Goal: Task Accomplishment & Management: Use online tool/utility

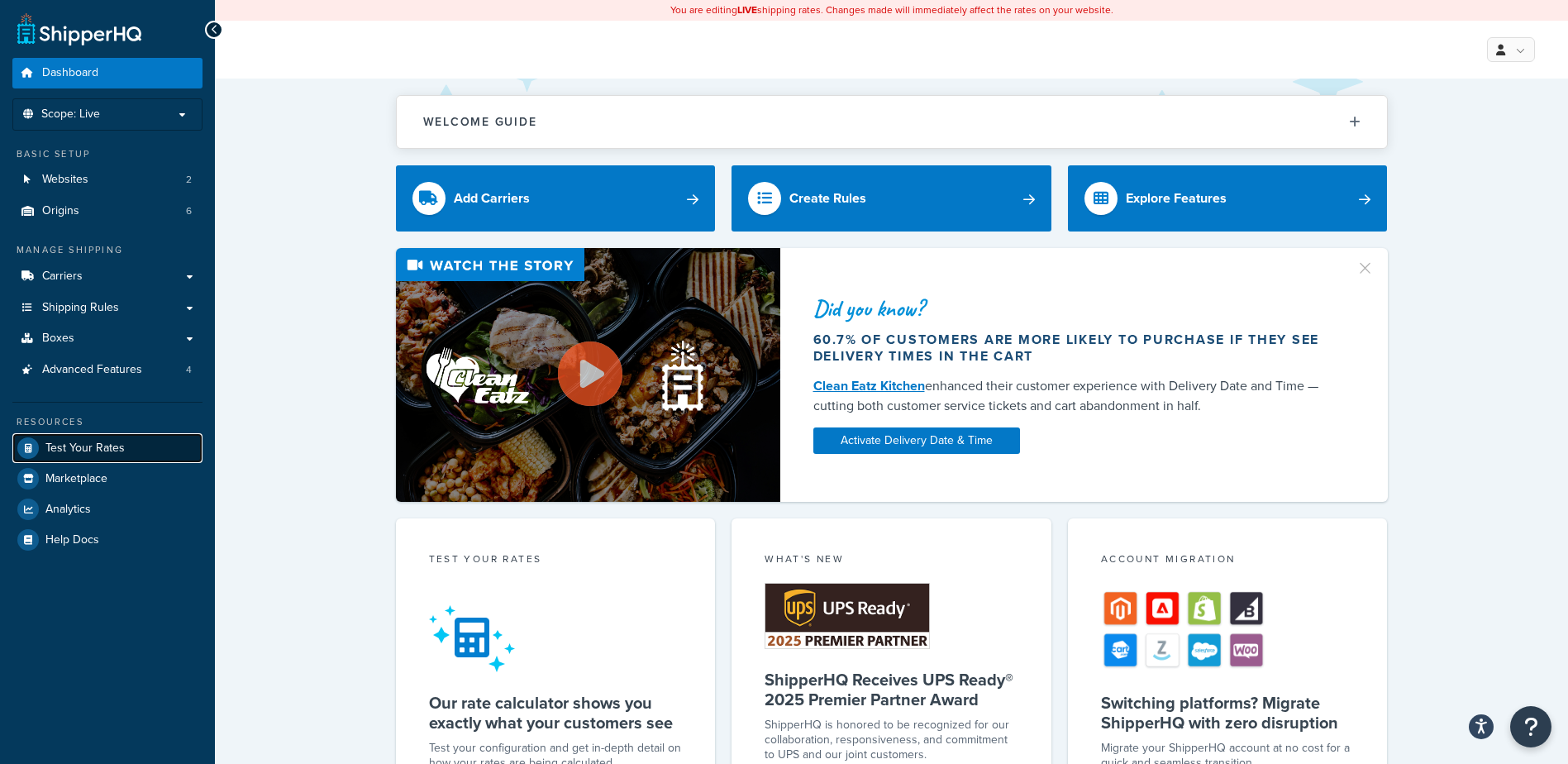
click at [125, 444] on link "Test Your Rates" at bounding box center [107, 449] width 190 height 30
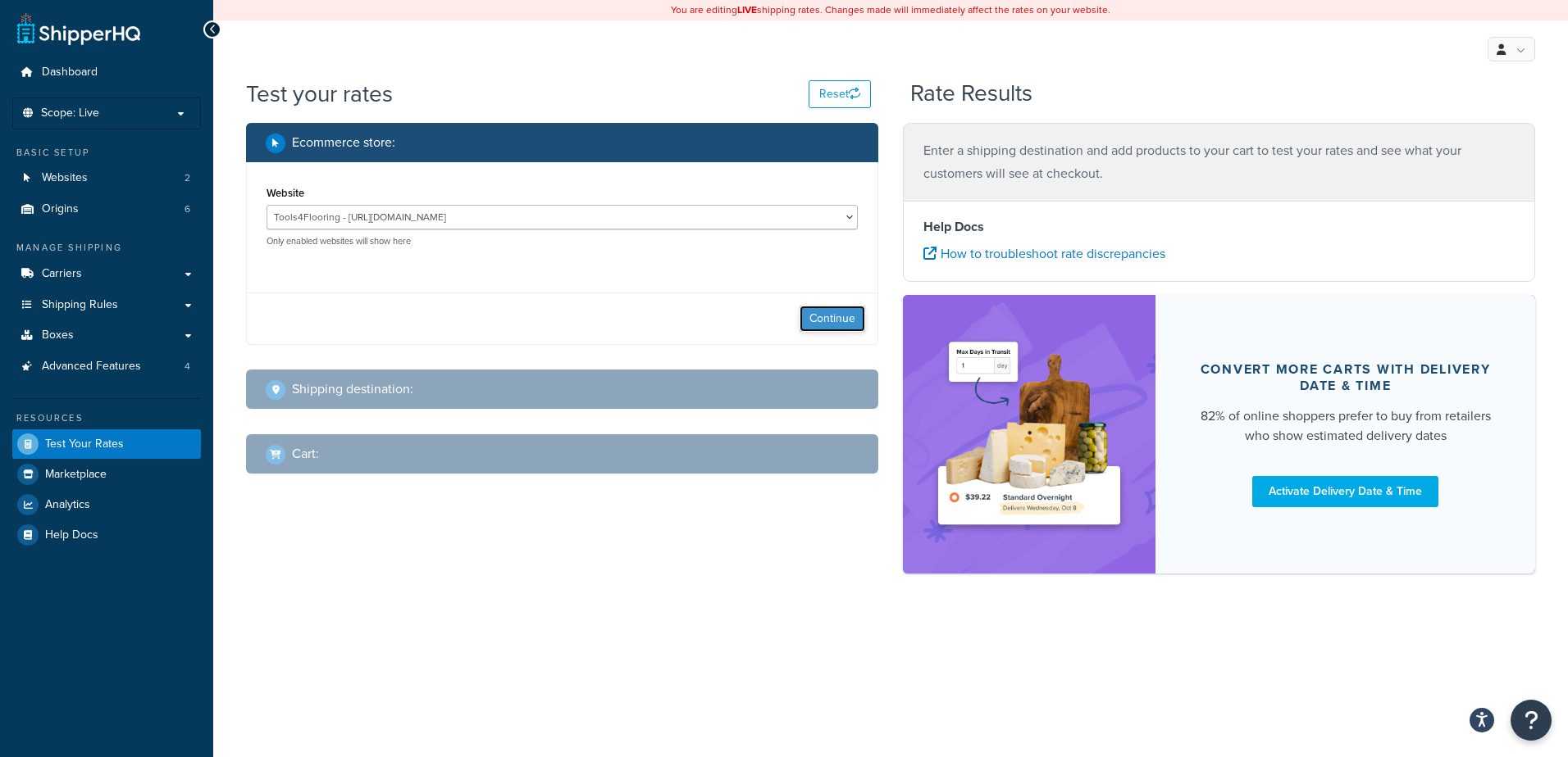
click at [844, 318] on button "Continue" at bounding box center [832, 319] width 66 height 27
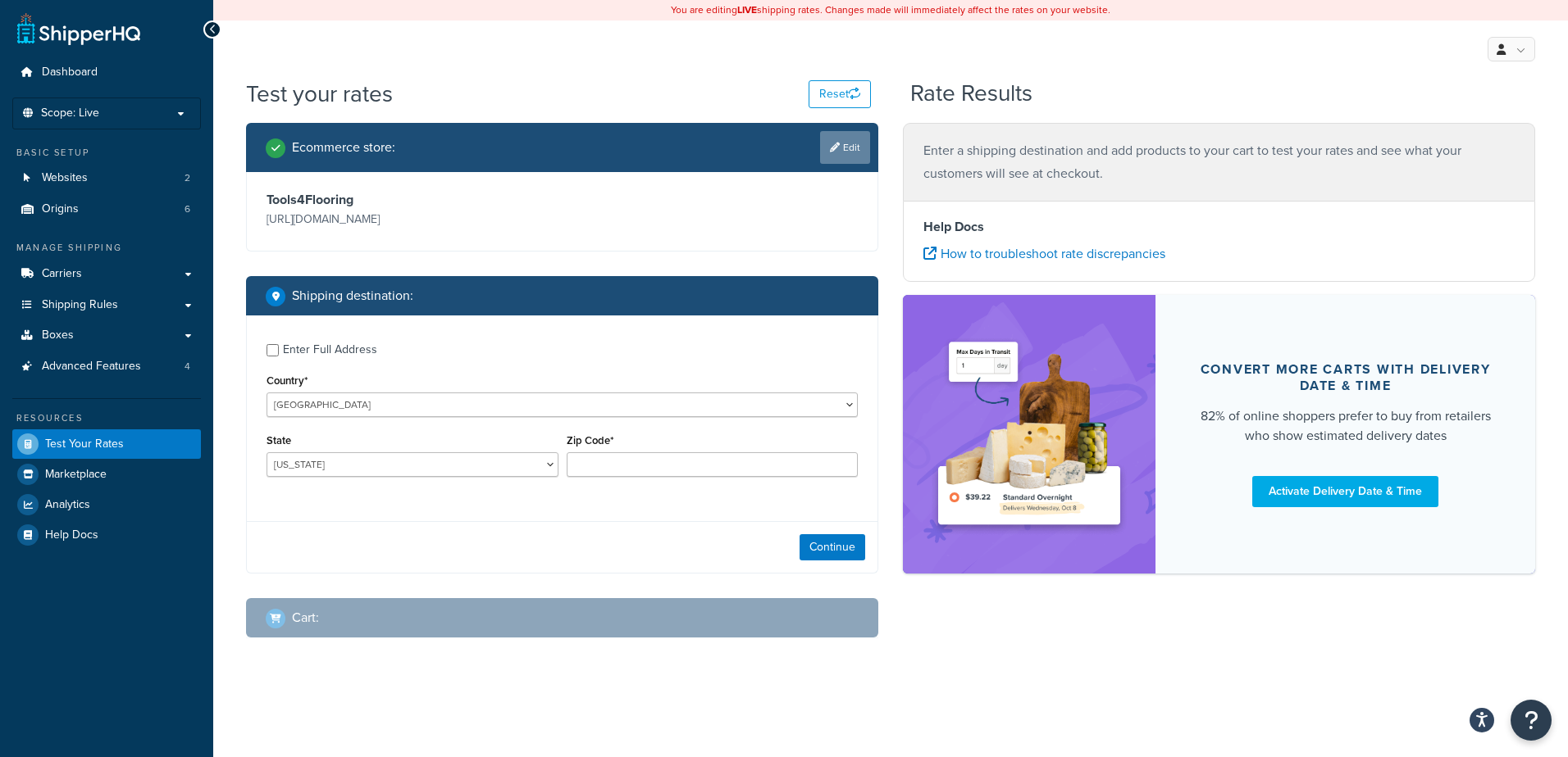
click at [841, 158] on link "Edit" at bounding box center [845, 148] width 50 height 33
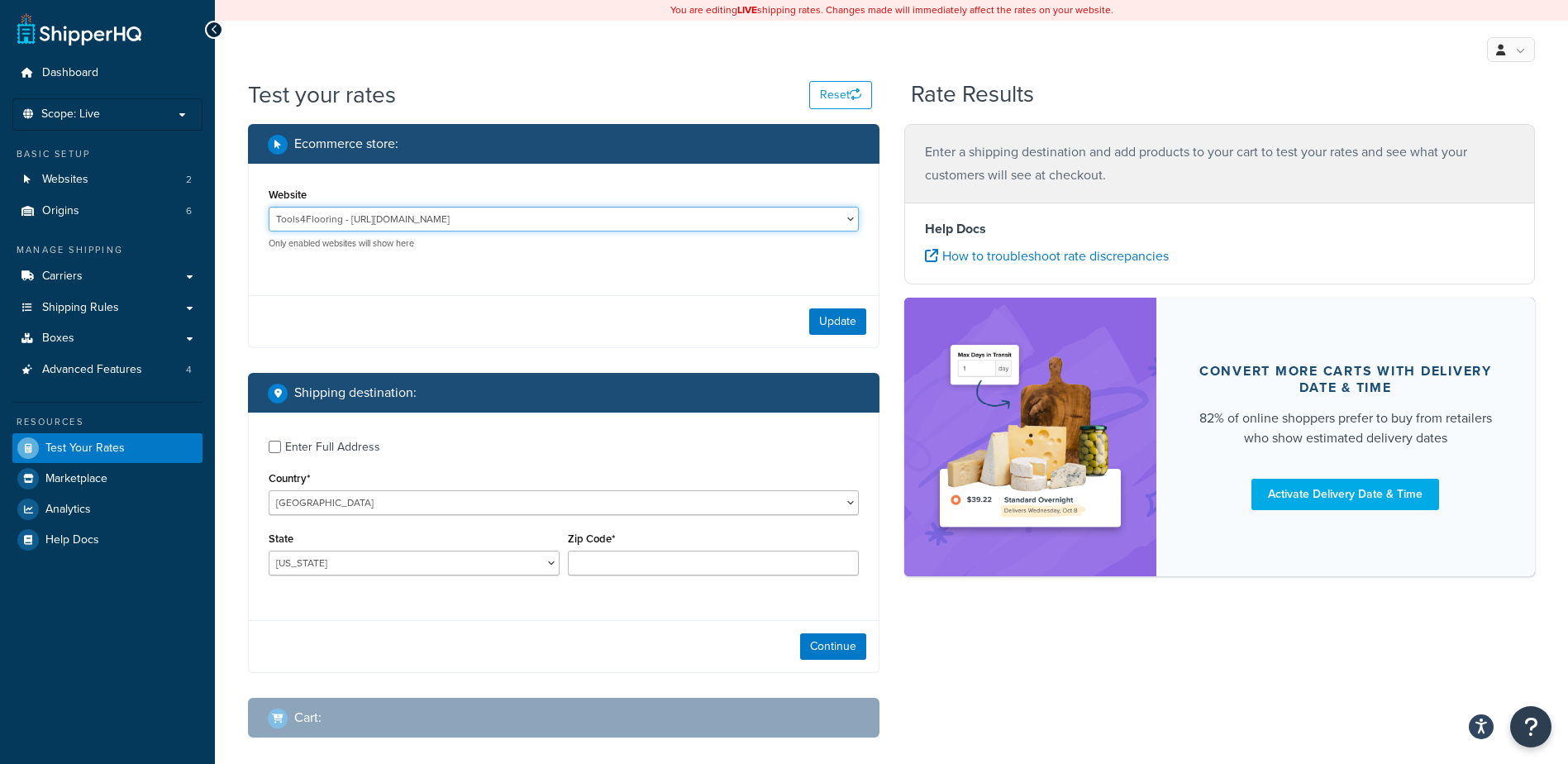
click at [447, 224] on select "Tools4Flooring - [URL][DOMAIN_NAME] Tools4Painting - [URL][DOMAIN_NAME]" at bounding box center [564, 219] width 590 height 25
click at [268, 207] on select "Tools4Flooring - [URL][DOMAIN_NAME] Tools4Painting - [URL][DOMAIN_NAME]" at bounding box center [564, 219] width 590 height 25
drag, startPoint x: 566, startPoint y: 211, endPoint x: 555, endPoint y: 219, distance: 13.6
click at [563, 212] on select "Tools4Flooring - [URL][DOMAIN_NAME] Tools4Painting - [URL][DOMAIN_NAME]" at bounding box center [564, 219] width 590 height 25
click at [268, 207] on select "Tools4Flooring - [URL][DOMAIN_NAME] Tools4Painting - [URL][DOMAIN_NAME]" at bounding box center [564, 219] width 590 height 25
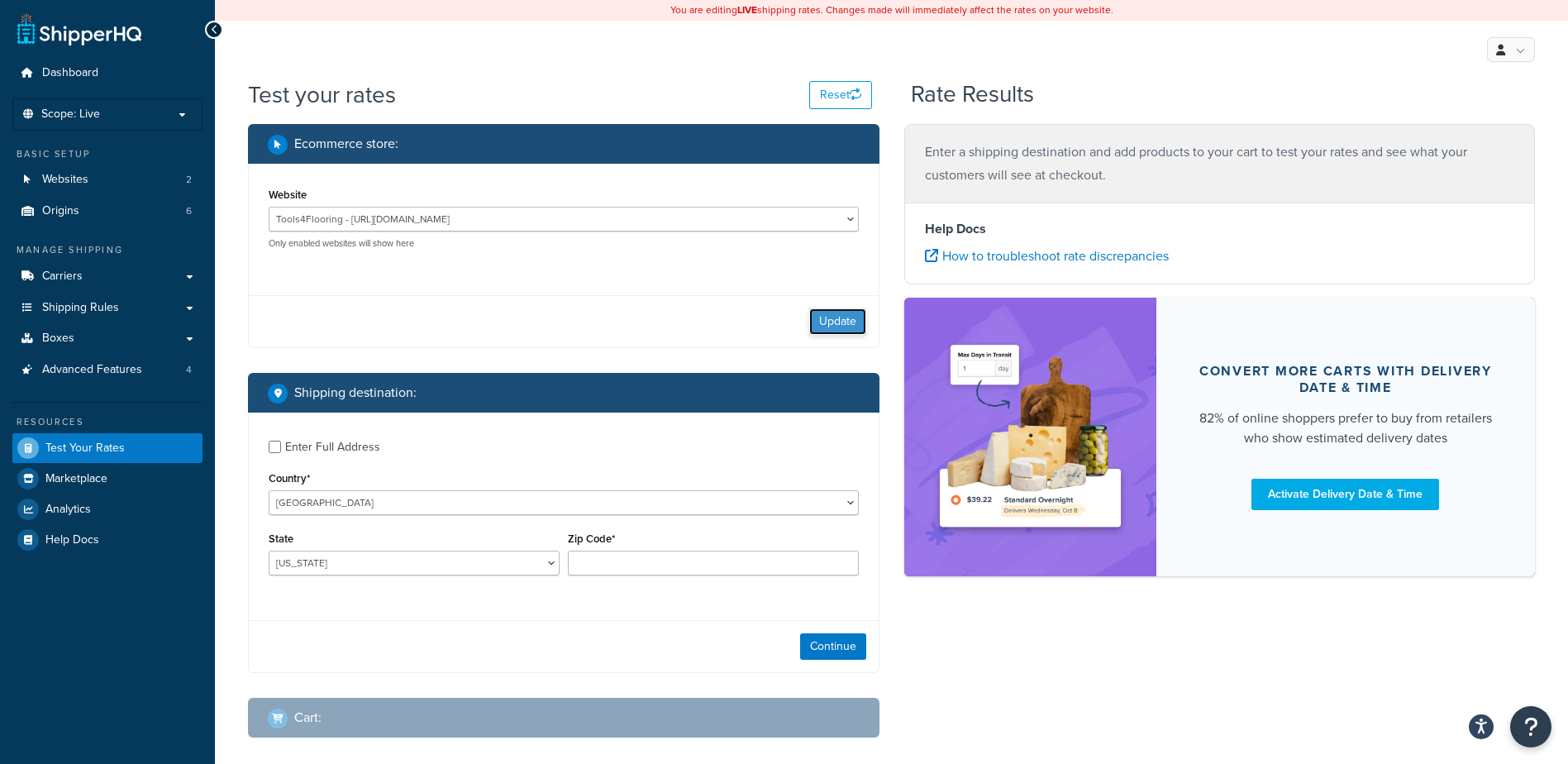
click at [846, 322] on button "Update" at bounding box center [838, 322] width 57 height 27
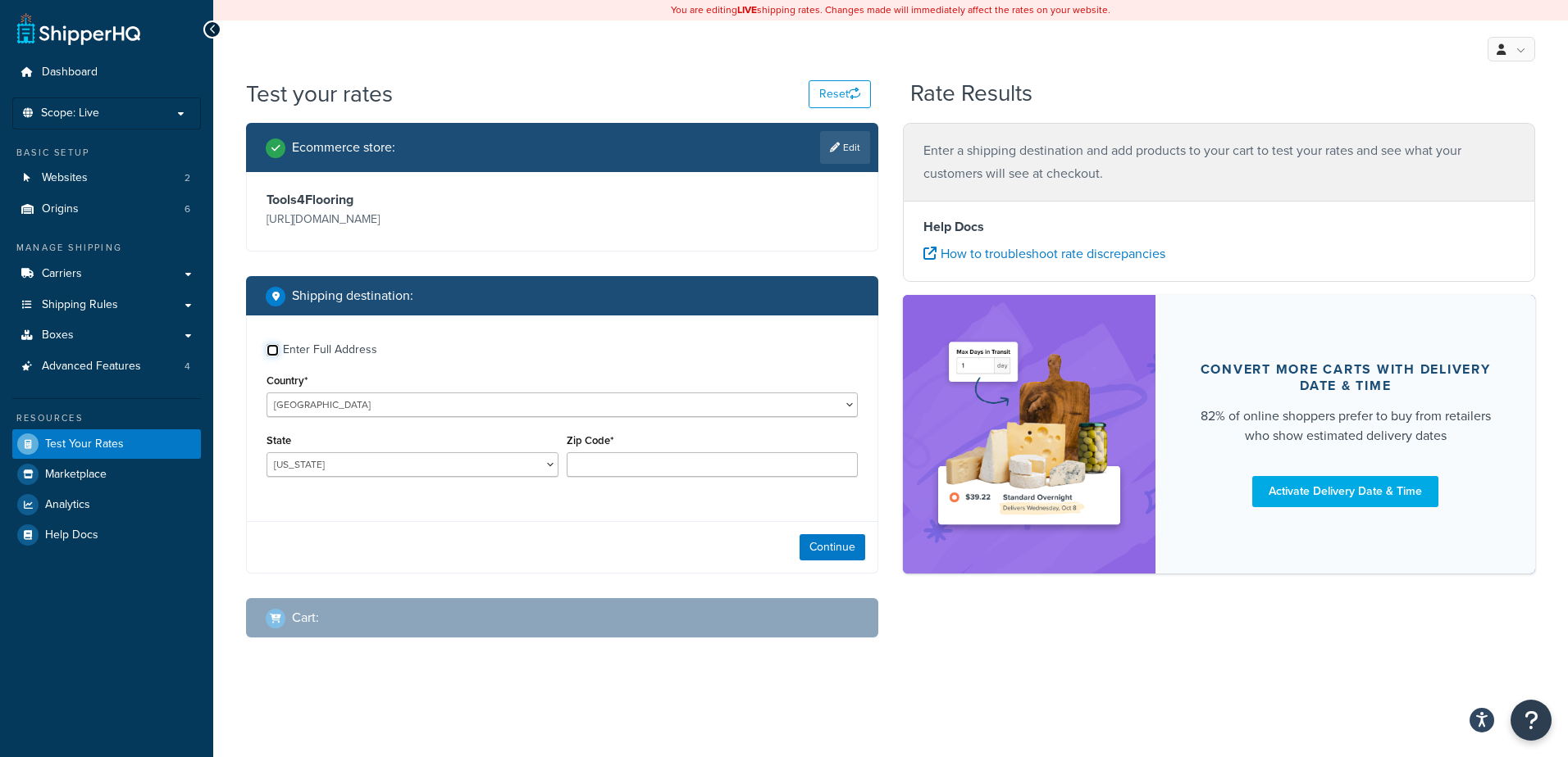
click at [271, 351] on input "Enter Full Address" at bounding box center [272, 350] width 12 height 12
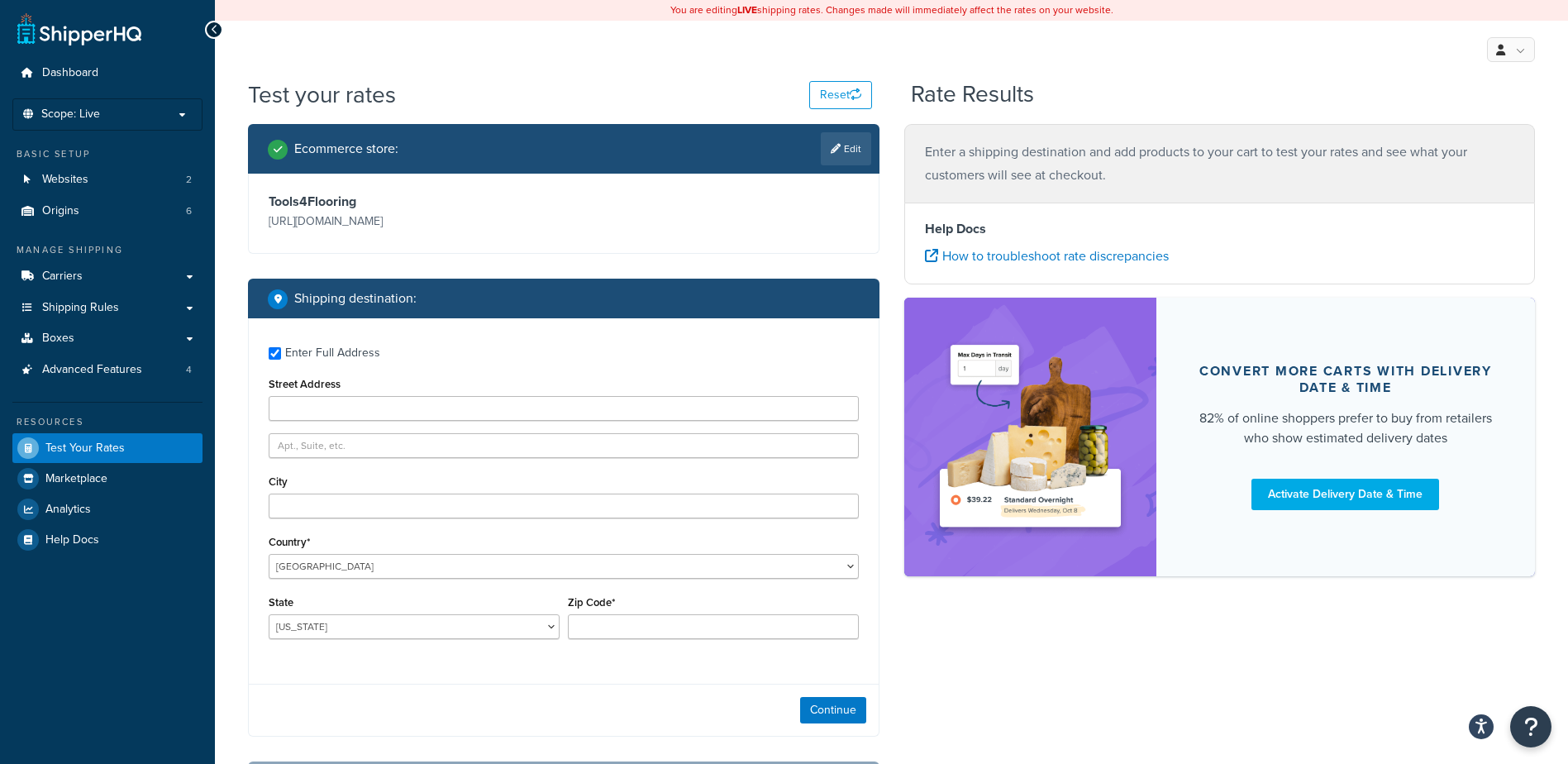
click at [268, 356] on div "Enter Full Address Street Address City Country* [GEOGRAPHIC_DATA] [GEOGRAPHIC_D…" at bounding box center [563, 495] width 630 height 353
click at [289, 348] on div "Enter Full Address" at bounding box center [333, 353] width 95 height 23
click at [281, 348] on input "Enter Full Address" at bounding box center [274, 353] width 13 height 13
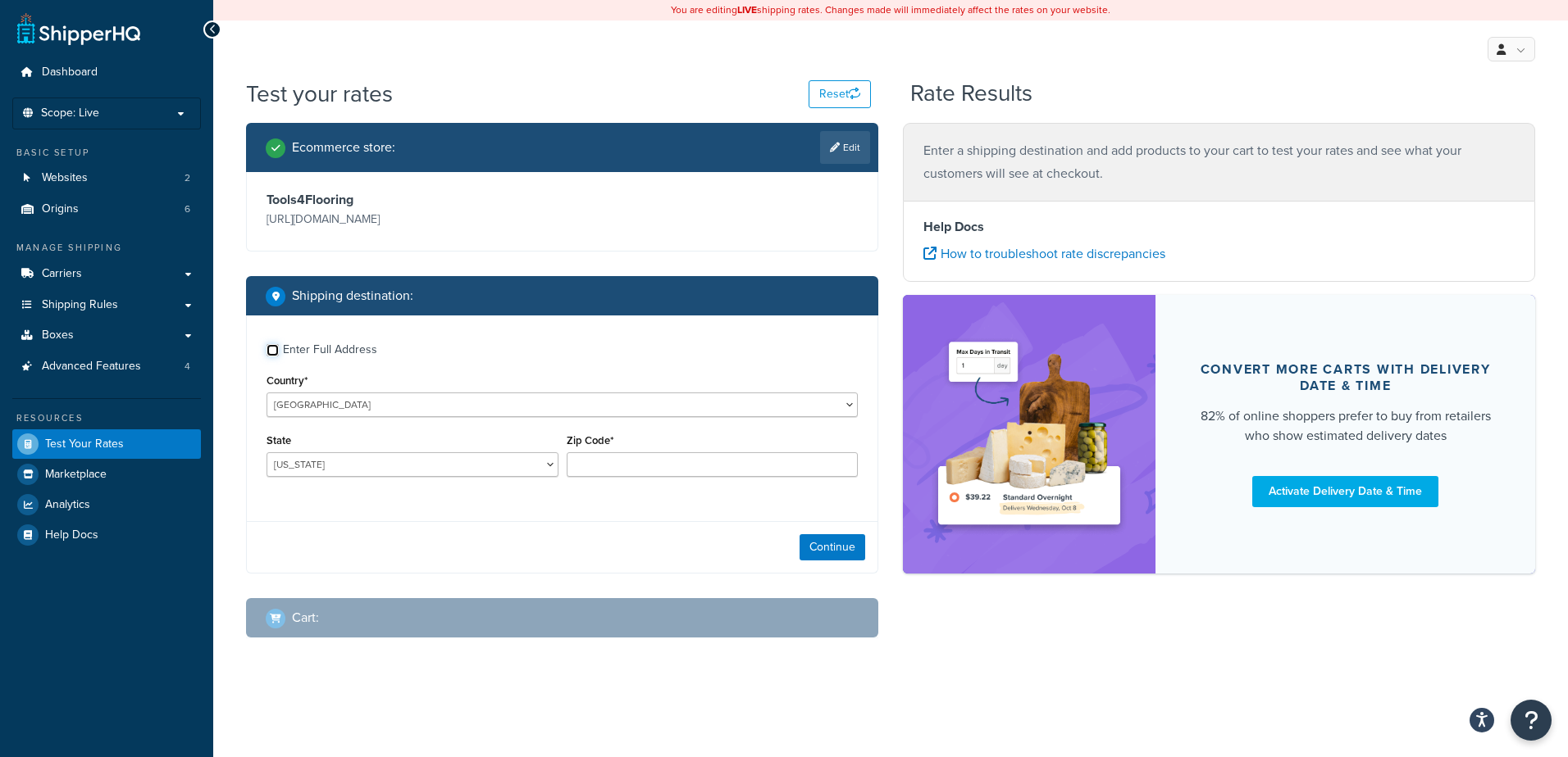
click at [270, 346] on input "Enter Full Address" at bounding box center [272, 350] width 12 height 12
checkbox input "true"
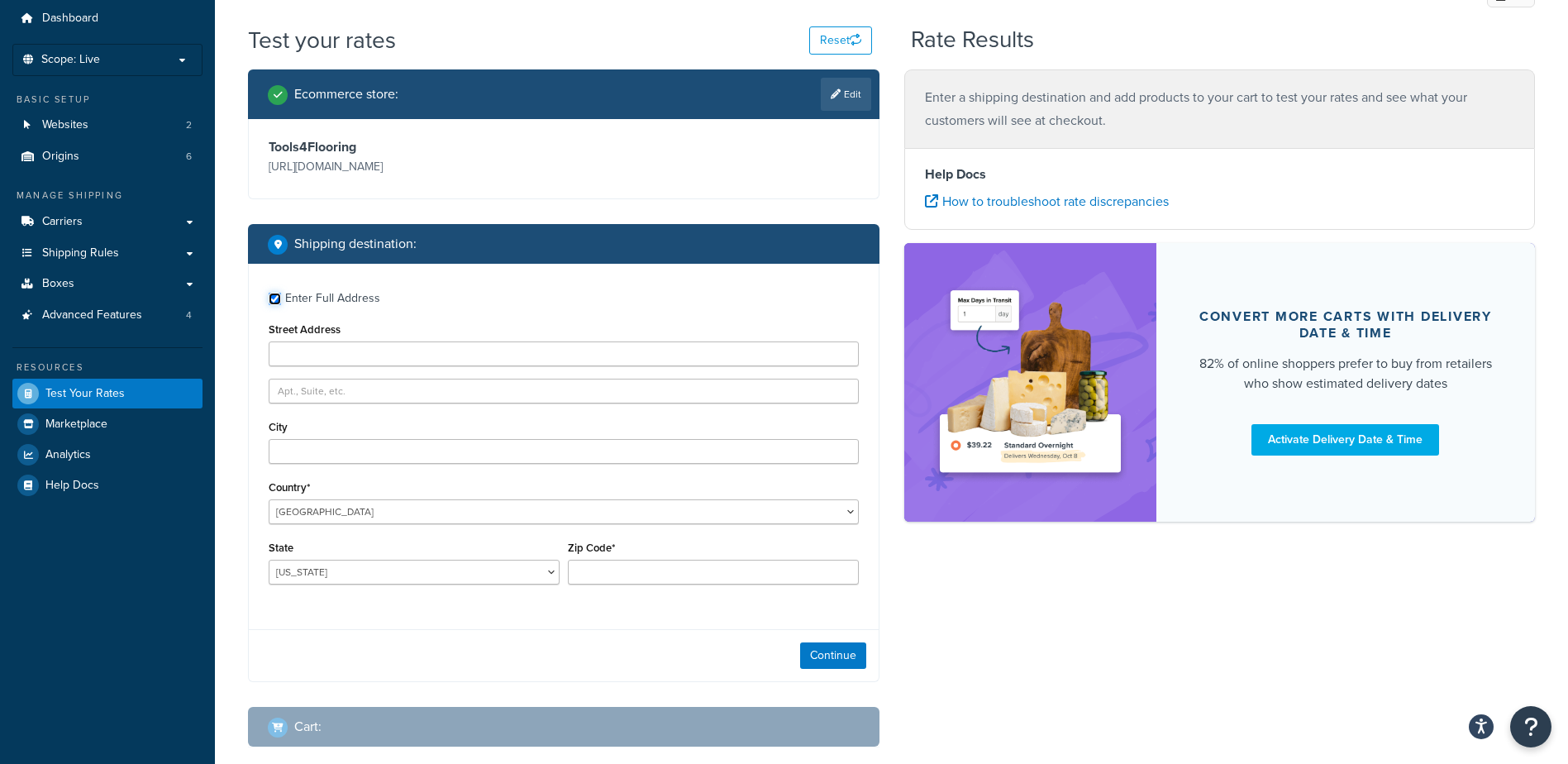
scroll to position [146, 0]
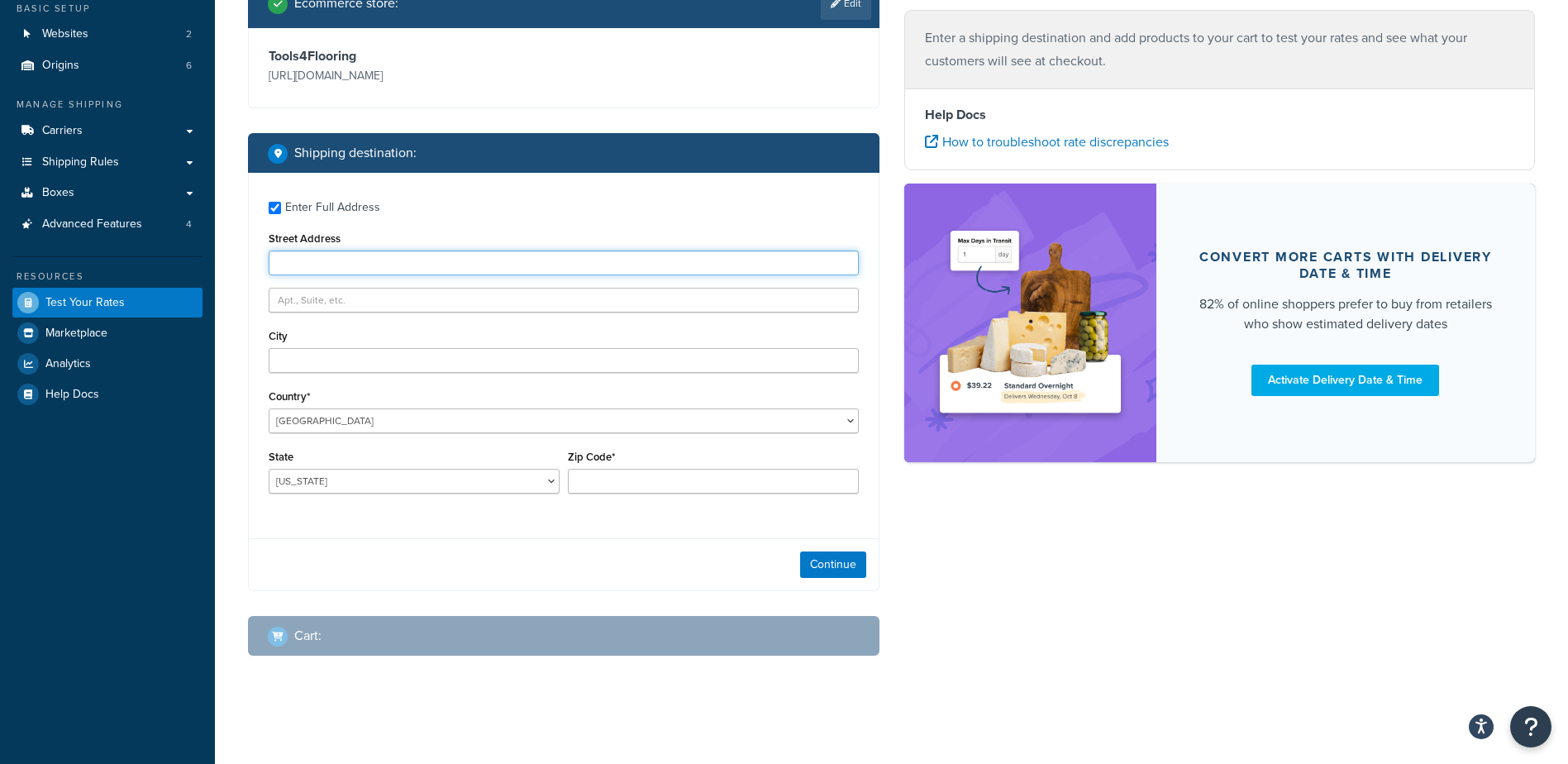
click at [342, 267] on input "Street Address" at bounding box center [564, 263] width 590 height 25
click at [338, 263] on input "Street Address" at bounding box center [564, 263] width 590 height 25
type input "l"
type input "[STREET_ADDRESS]"
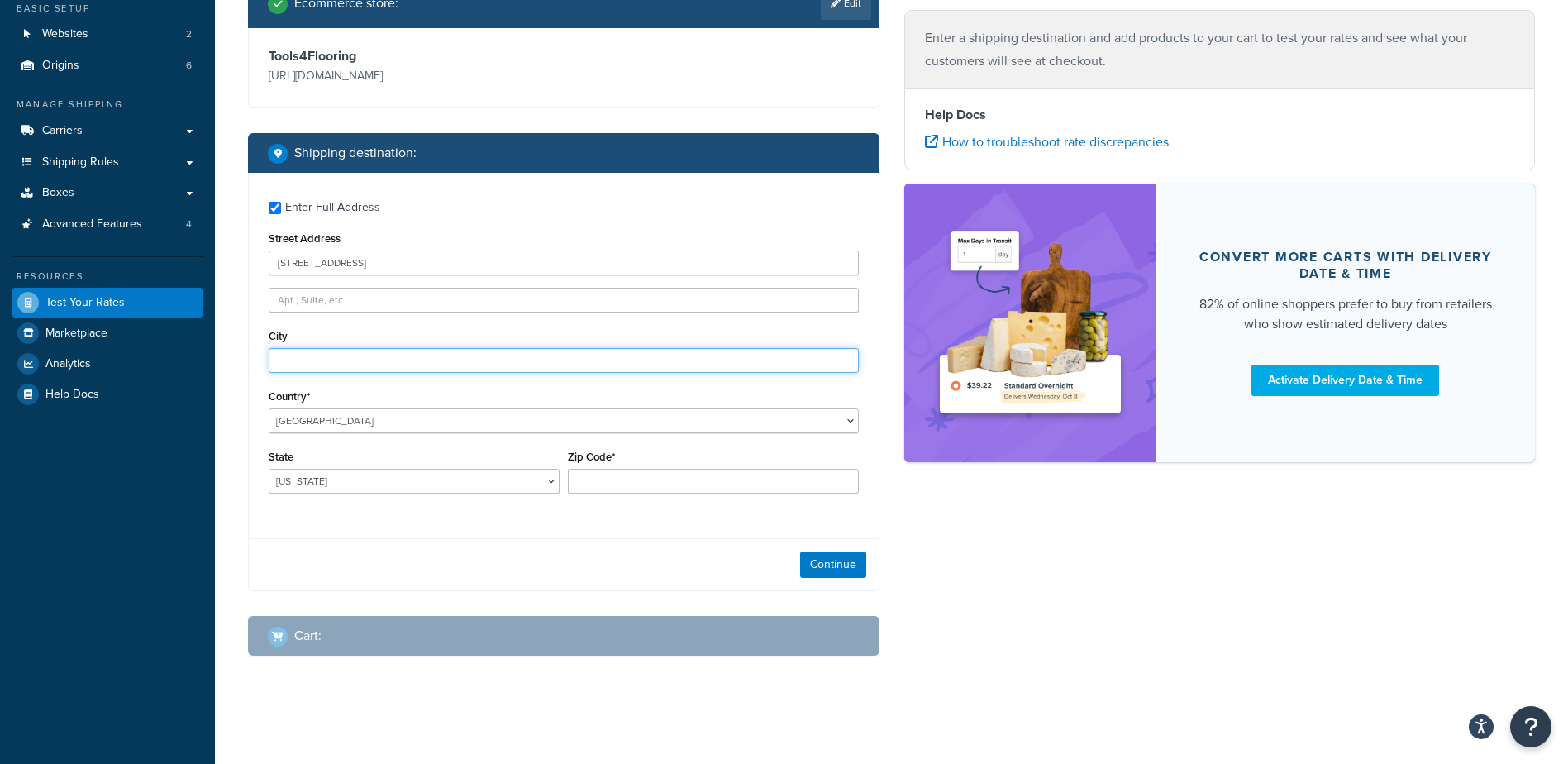
click at [332, 351] on input "City" at bounding box center [564, 361] width 590 height 25
type input "amenia"
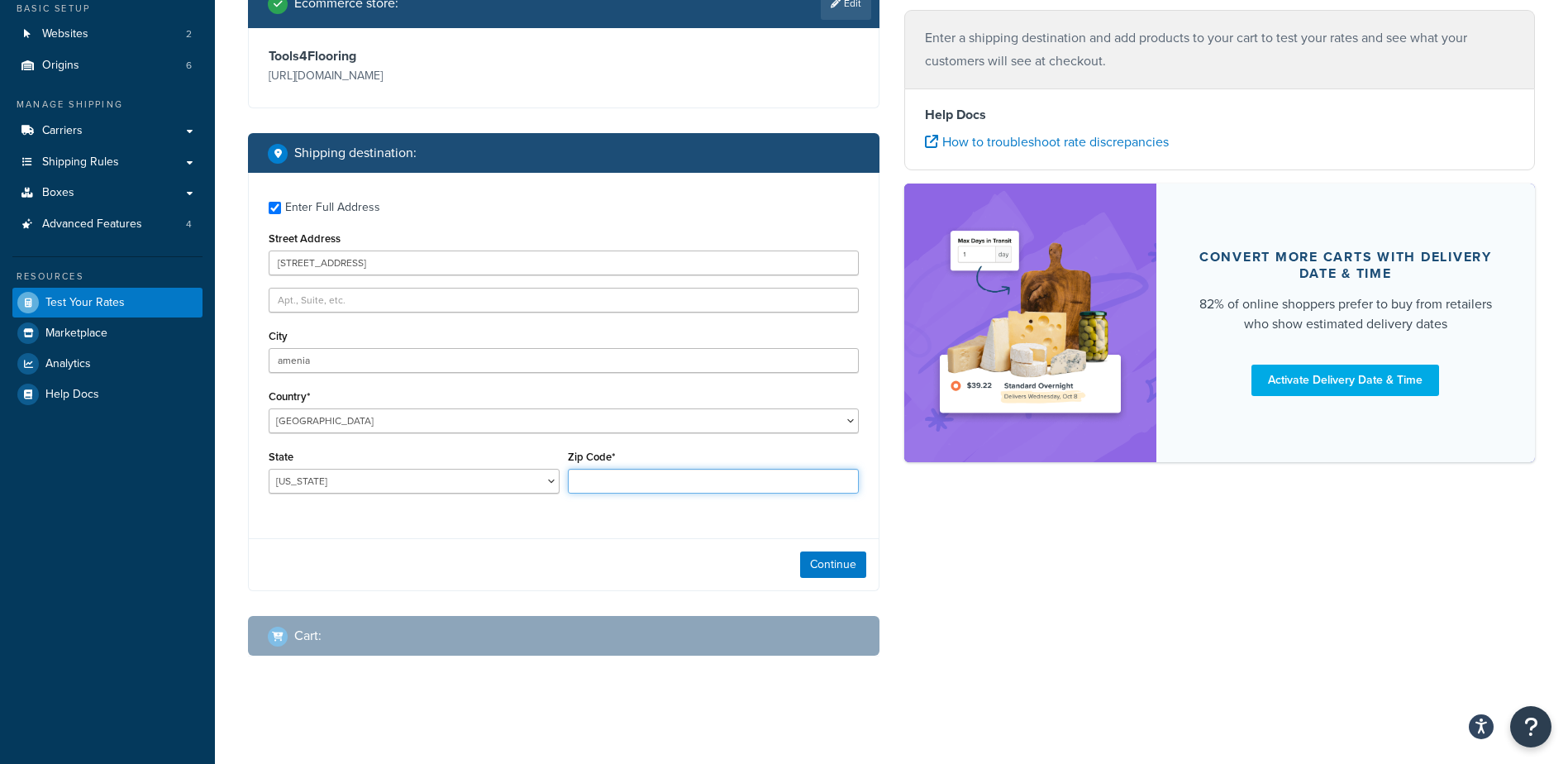
click at [571, 490] on input "Zip Code*" at bounding box center [713, 481] width 291 height 25
type input "12501"
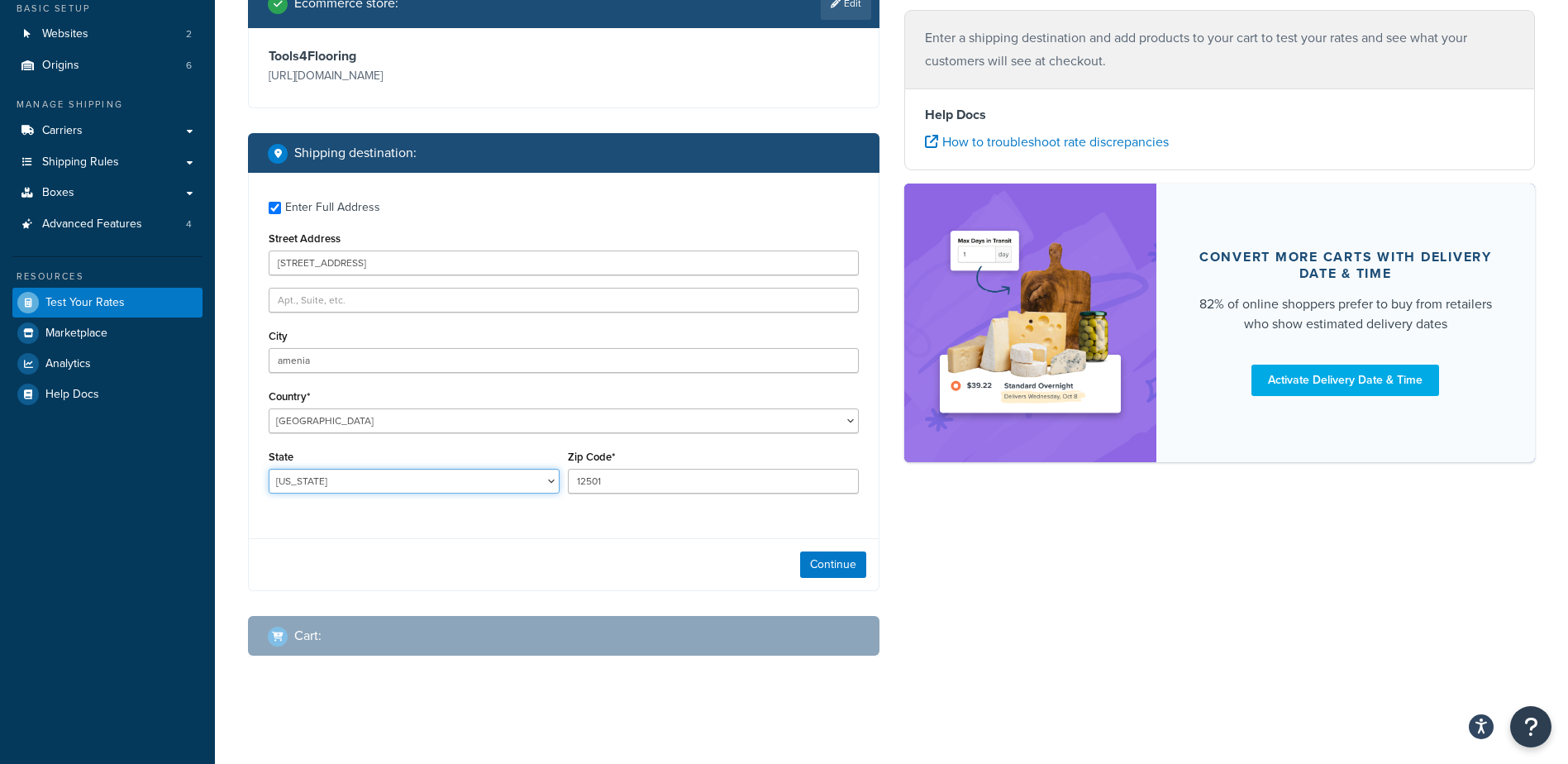
click at [503, 480] on select "[US_STATE] [US_STATE] [US_STATE] [US_STATE] [US_STATE] Armed Forces Americas Ar…" at bounding box center [414, 481] width 291 height 25
select select "NY"
click at [268, 469] on select "[US_STATE] [US_STATE] [US_STATE] [US_STATE] [US_STATE] Armed Forces Americas Ar…" at bounding box center [414, 481] width 291 height 25
click at [827, 572] on button "Continue" at bounding box center [833, 565] width 66 height 27
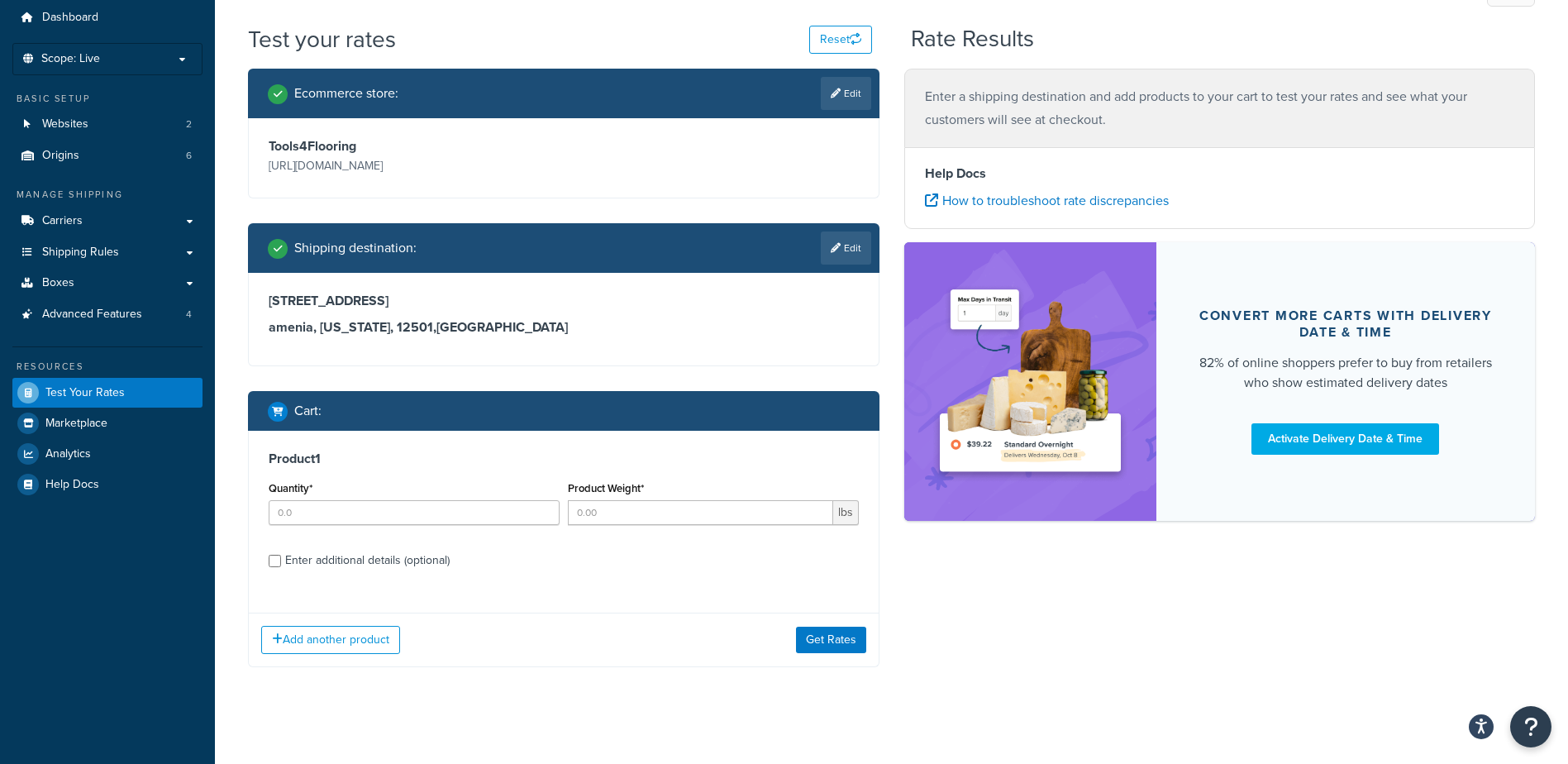
scroll to position [66, 0]
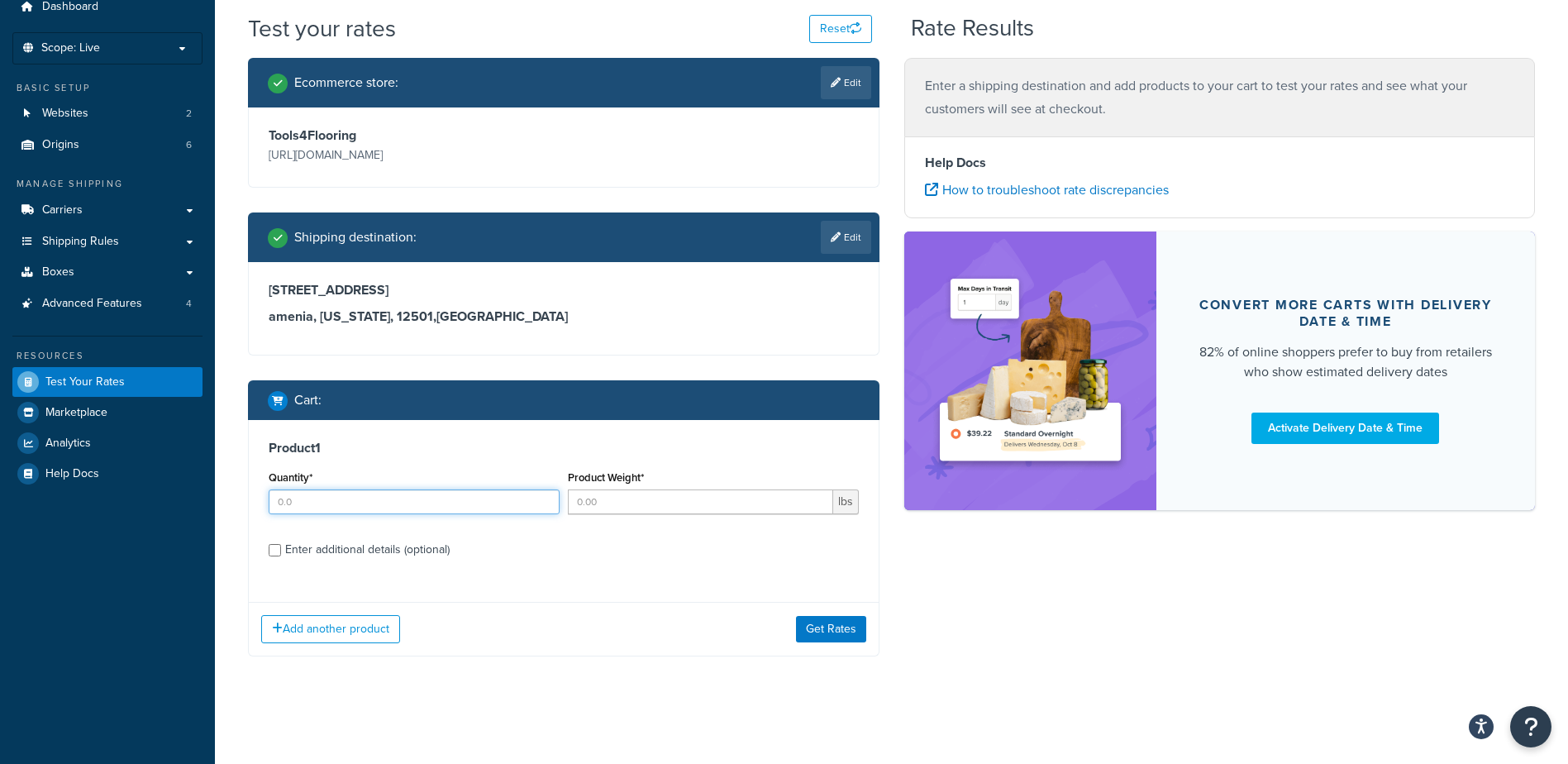
click at [401, 506] on input "Quantity*" at bounding box center [414, 502] width 291 height 25
type input "24"
drag, startPoint x: 651, startPoint y: 503, endPoint x: 601, endPoint y: 503, distance: 50.0
click at [601, 503] on input "Product Weight*" at bounding box center [700, 502] width 265 height 25
type input "40"
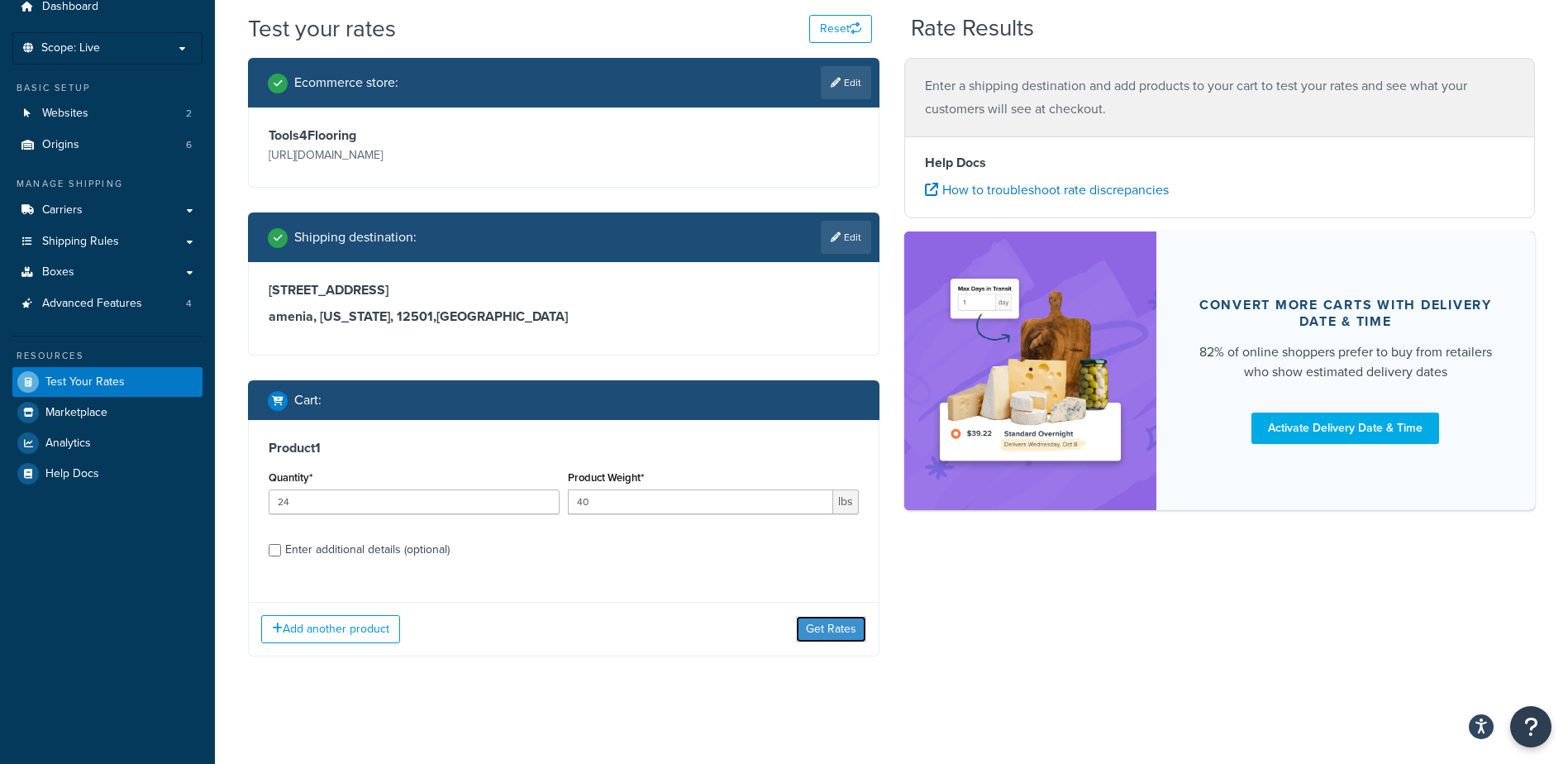
click at [827, 631] on button "Get Rates" at bounding box center [831, 629] width 70 height 27
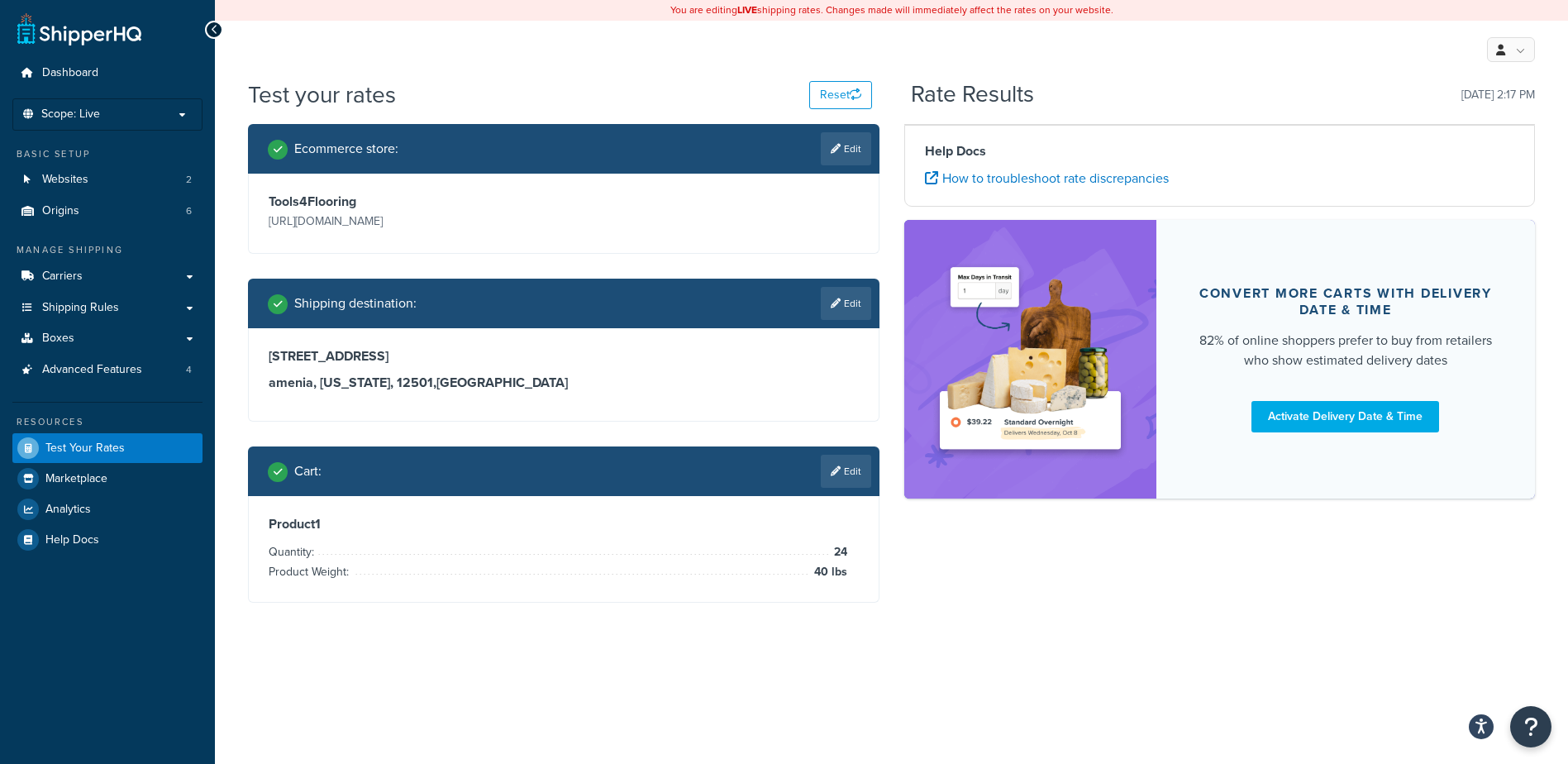
scroll to position [0, 0]
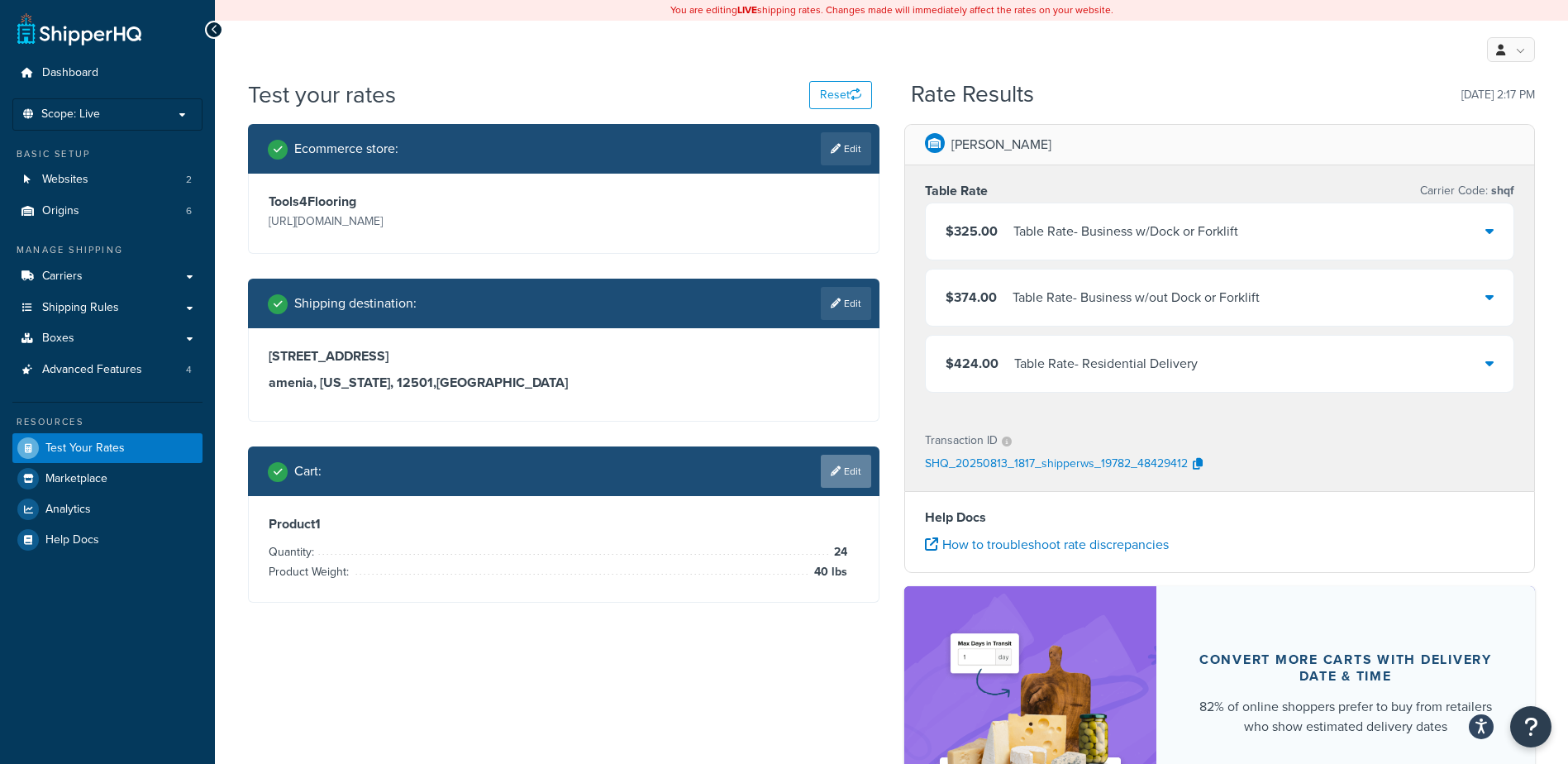
click at [840, 483] on link "Edit" at bounding box center [845, 472] width 50 height 33
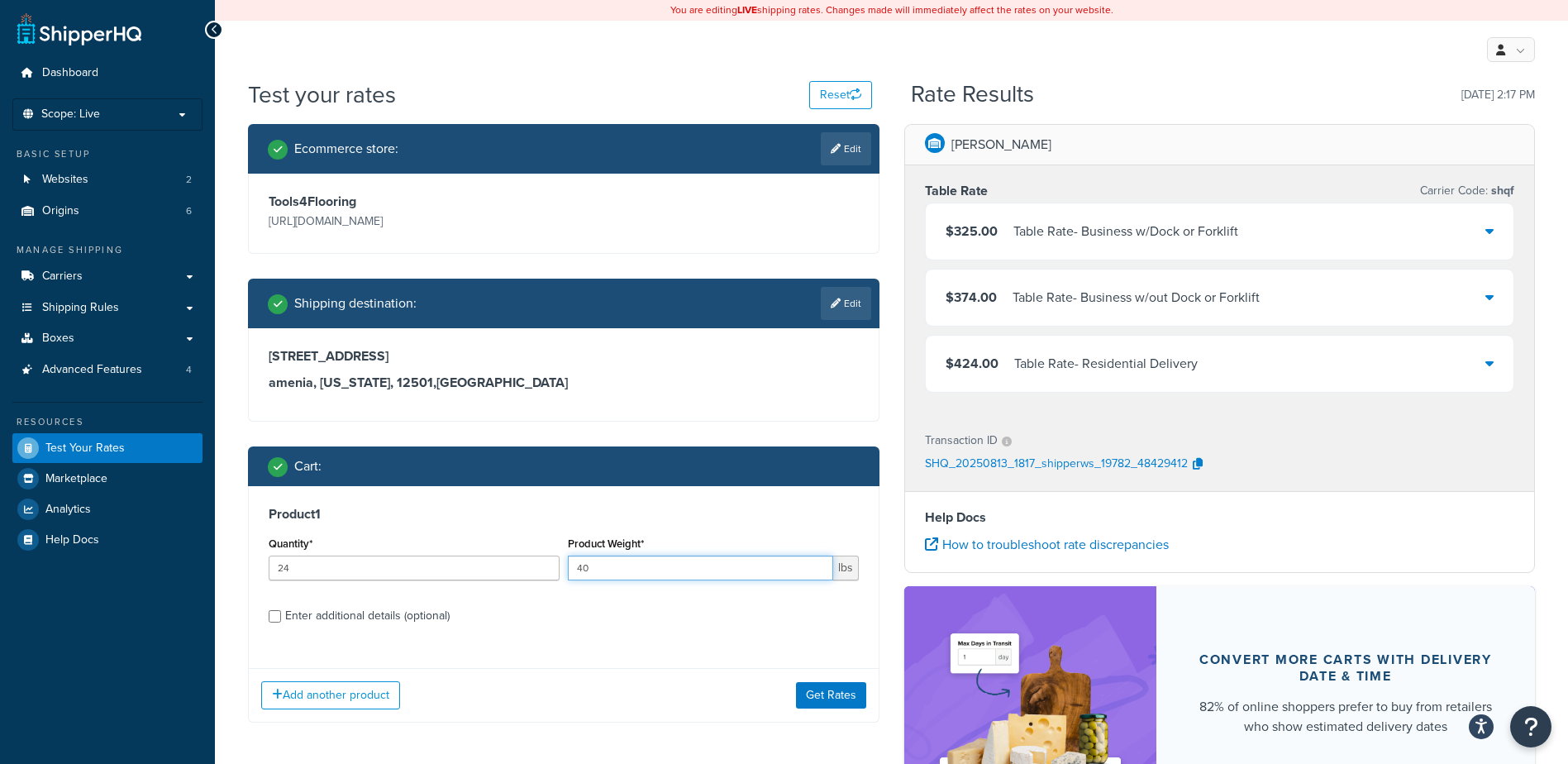
drag, startPoint x: 622, startPoint y: 572, endPoint x: 548, endPoint y: 570, distance: 74.0
click at [548, 570] on div "Quantity* 24 Product Weight* 40 lbs" at bounding box center [564, 562] width 599 height 60
type input ".5"
click at [839, 700] on button "Get Rates" at bounding box center [831, 695] width 70 height 27
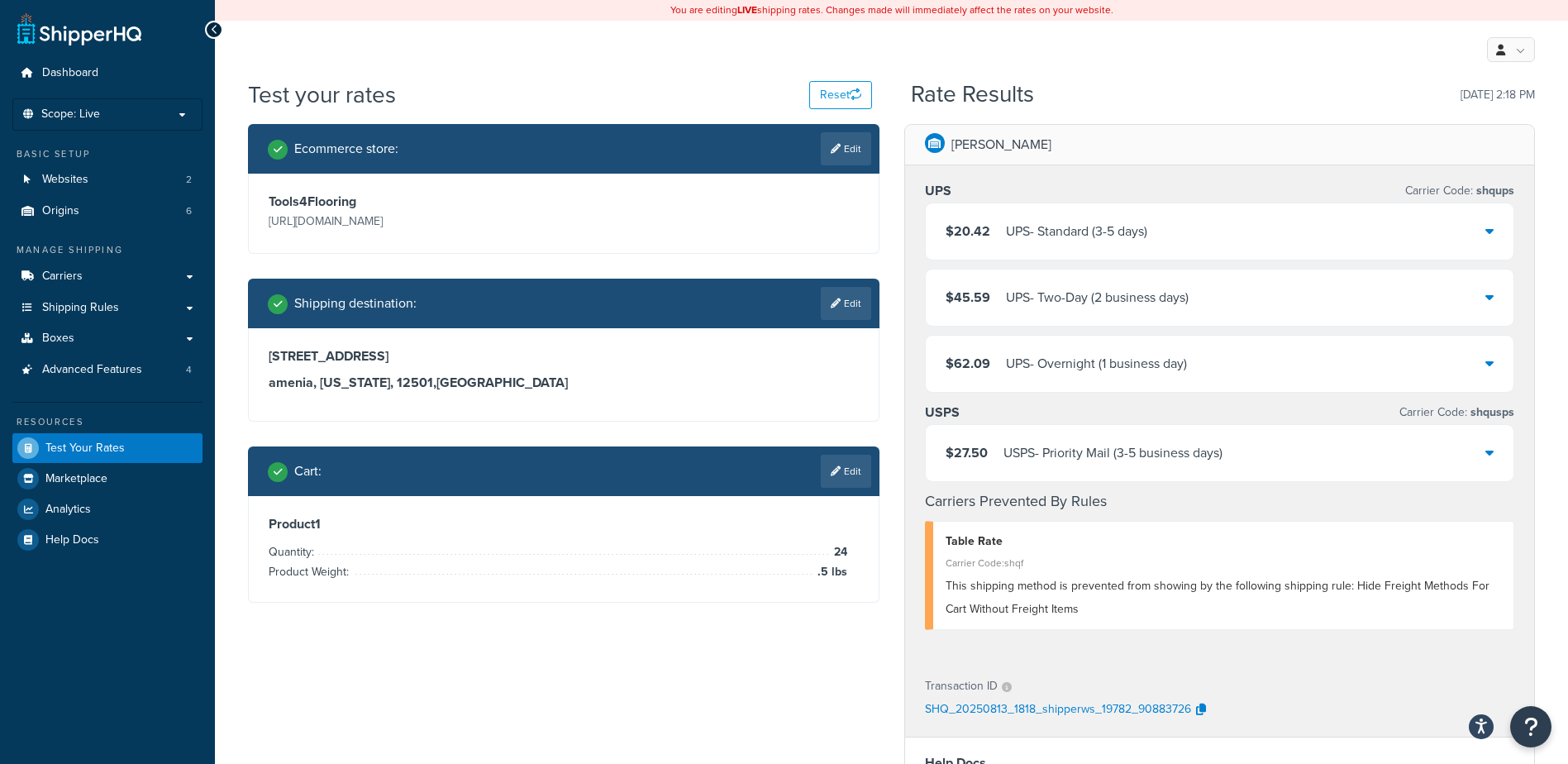
click at [1155, 97] on div "Rate Results [DATE] 2:18 PM" at bounding box center [1223, 95] width 624 height 26
click at [1149, 84] on div "Rate Results [DATE] 2:18 PM" at bounding box center [1223, 95] width 624 height 26
